Goal: Find specific page/section: Find specific page/section

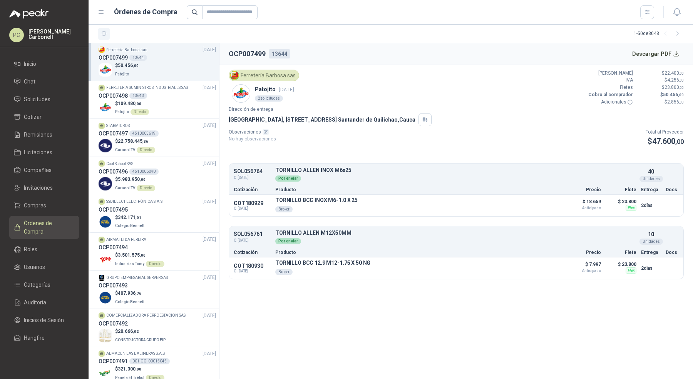
click at [107, 37] on button "button" at bounding box center [104, 34] width 12 height 12
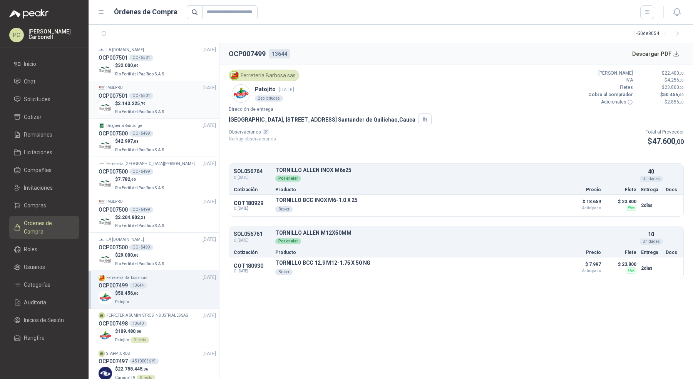
click at [153, 105] on p "$ 2.143.225 ,79" at bounding box center [141, 103] width 52 height 7
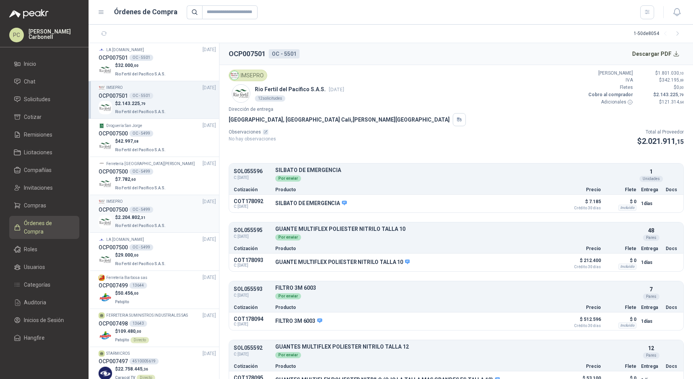
click at [154, 214] on p "$ 2.204.802 ,31" at bounding box center [141, 217] width 52 height 7
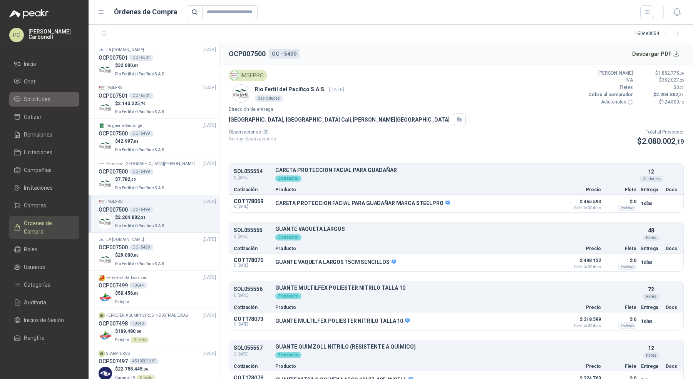
click at [54, 97] on li "Solicitudes" at bounding box center [44, 99] width 61 height 8
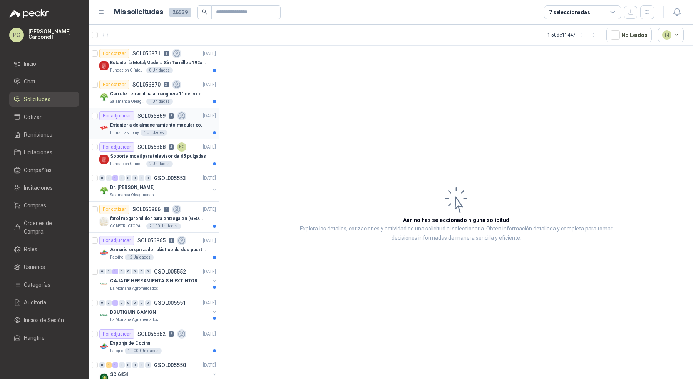
click at [178, 133] on div "Industrias Tomy 1 Unidades" at bounding box center [163, 133] width 106 height 6
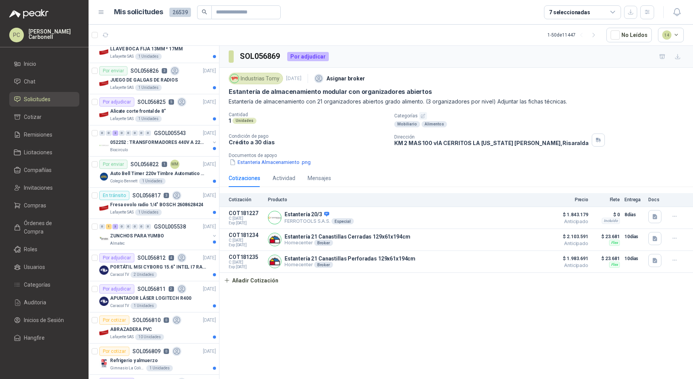
scroll to position [707, 0]
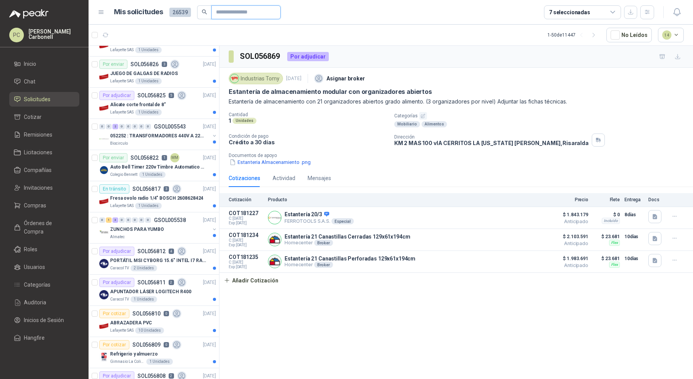
click at [231, 12] on input "text" at bounding box center [243, 12] width 54 height 13
paste input "*********"
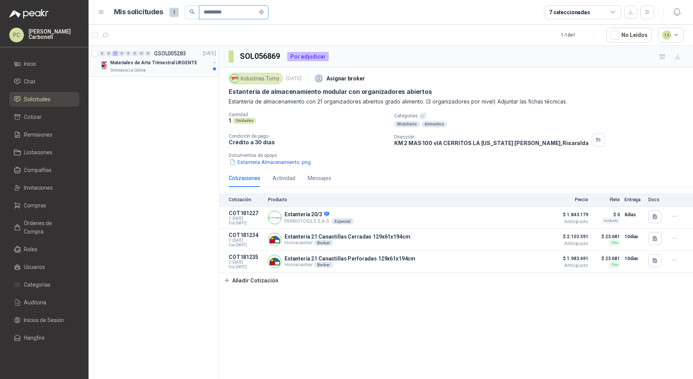
type input "*********"
click at [183, 62] on p "Materiales de Arte Trimestral URGENTE" at bounding box center [153, 62] width 87 height 7
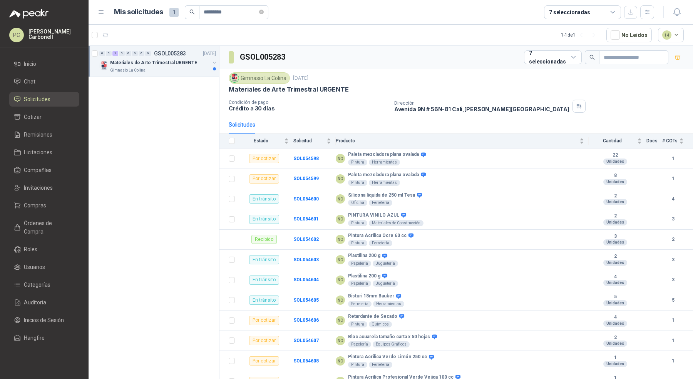
click at [183, 62] on p "Materiales de Arte Trimestral URGENTE" at bounding box center [153, 62] width 87 height 7
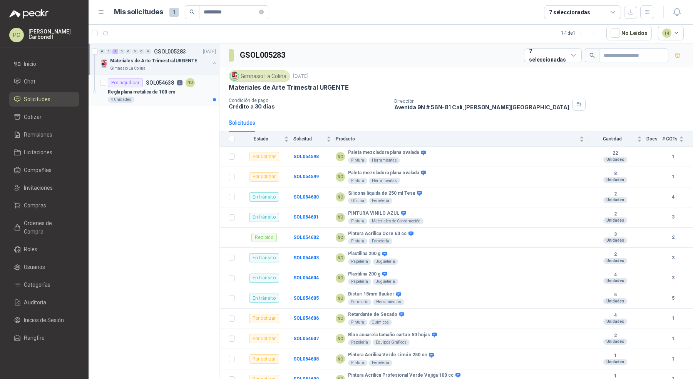
click at [177, 89] on div "Regla plana metálica de 100 cm" at bounding box center [162, 91] width 108 height 9
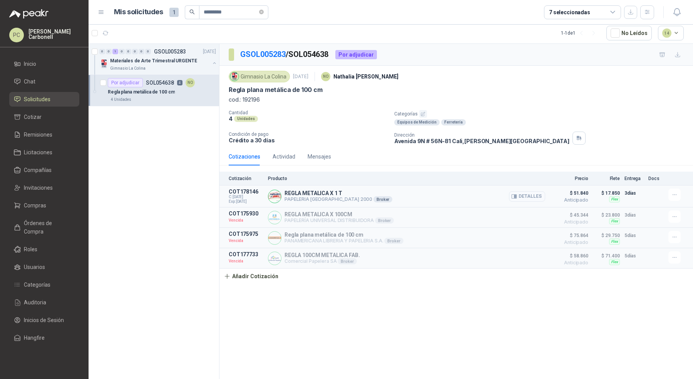
click at [521, 195] on button "Detalles" at bounding box center [527, 196] width 36 height 10
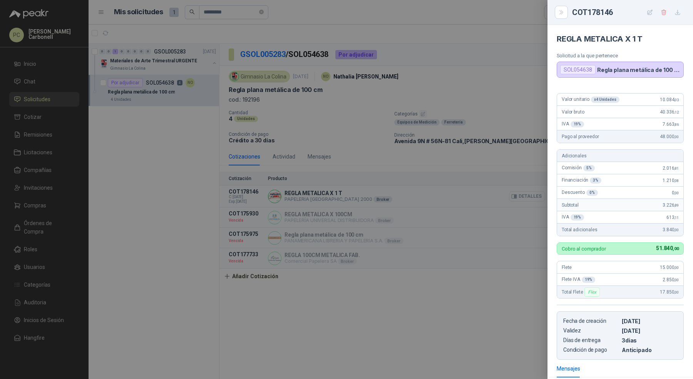
scroll to position [124, 0]
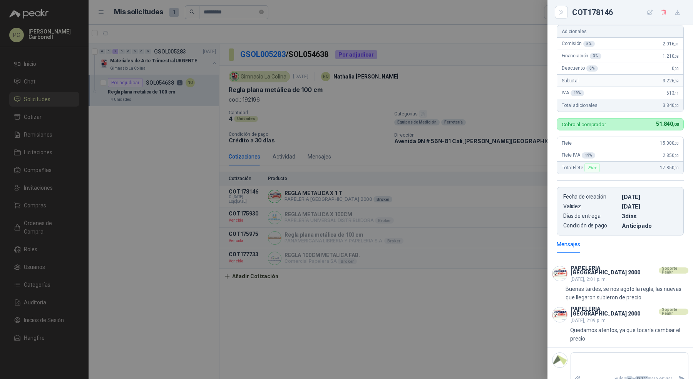
click at [237, 12] on div at bounding box center [346, 189] width 693 height 379
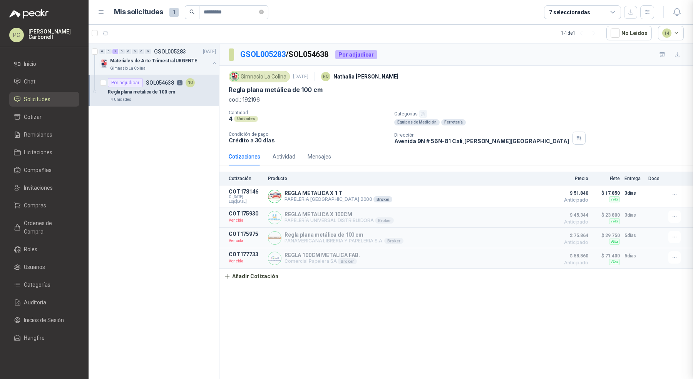
click at [237, 12] on div at bounding box center [346, 189] width 693 height 379
click at [237, 12] on input "*********" at bounding box center [231, 12] width 54 height 13
paste input "text"
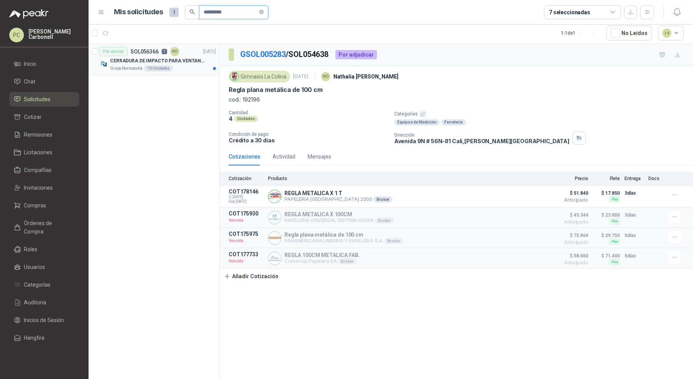
type input "*********"
click at [179, 64] on p "CERRADURA DE IMPACTO PARA VENTANAS" at bounding box center [158, 60] width 96 height 7
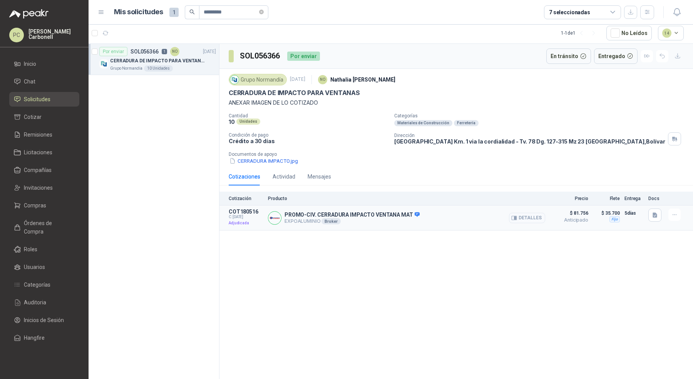
click at [527, 217] on button "Detalles" at bounding box center [527, 218] width 36 height 10
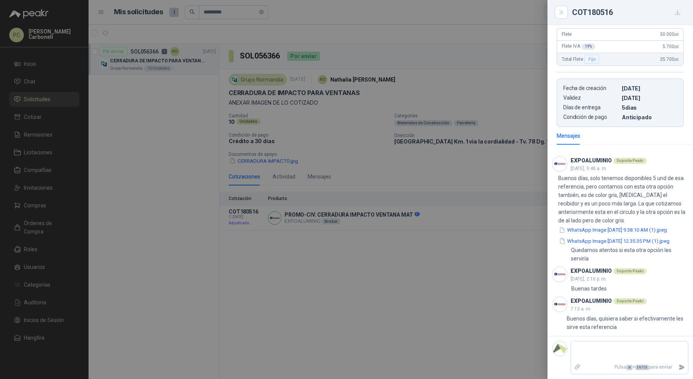
scroll to position [289, 0]
